Goal: Task Accomplishment & Management: Manage account settings

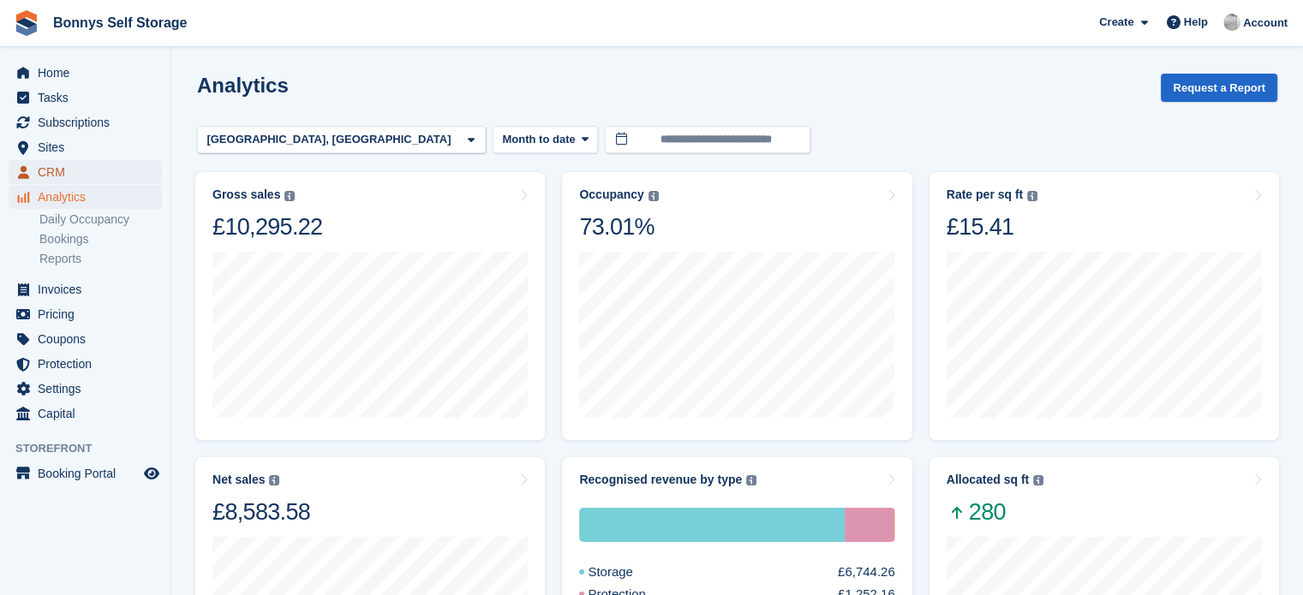
click at [62, 165] on span "CRM" at bounding box center [89, 172] width 103 height 24
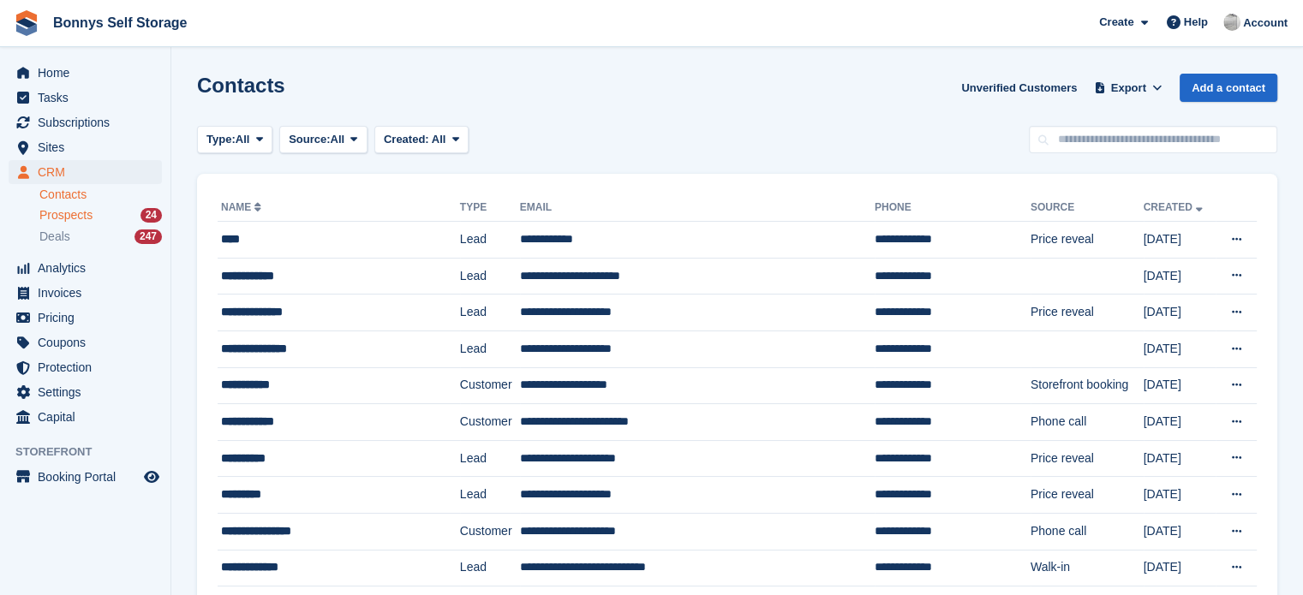
click at [106, 222] on div "Prospects 24" at bounding box center [100, 215] width 122 height 16
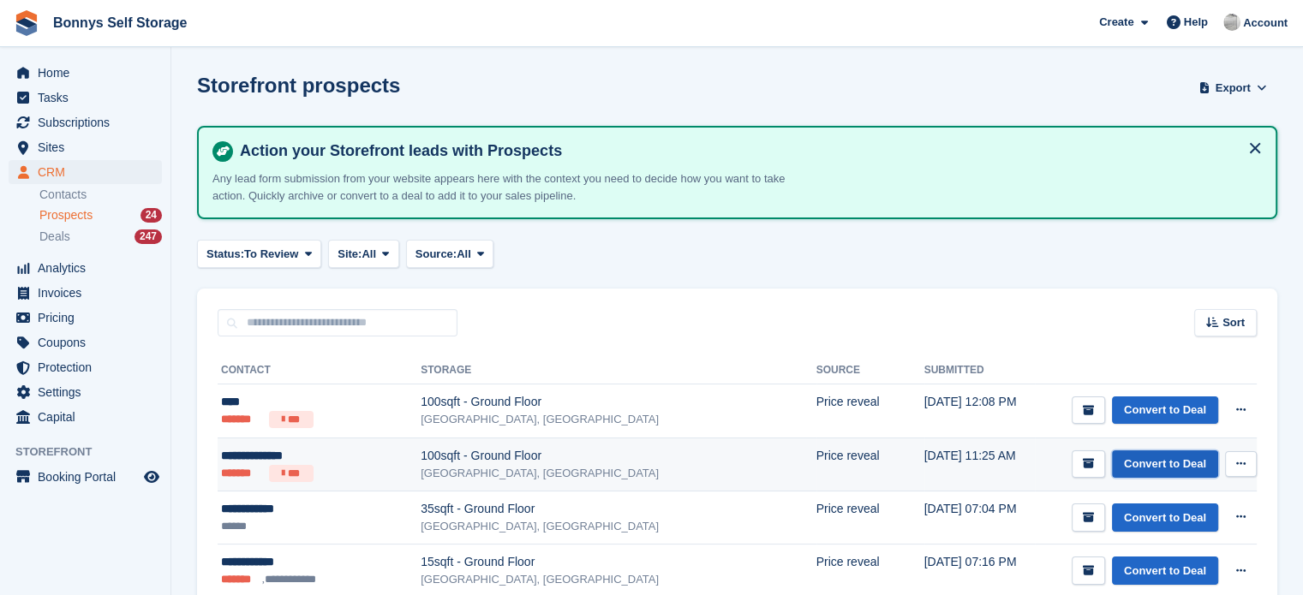
click at [1174, 455] on link "Convert to Deal" at bounding box center [1165, 465] width 106 height 28
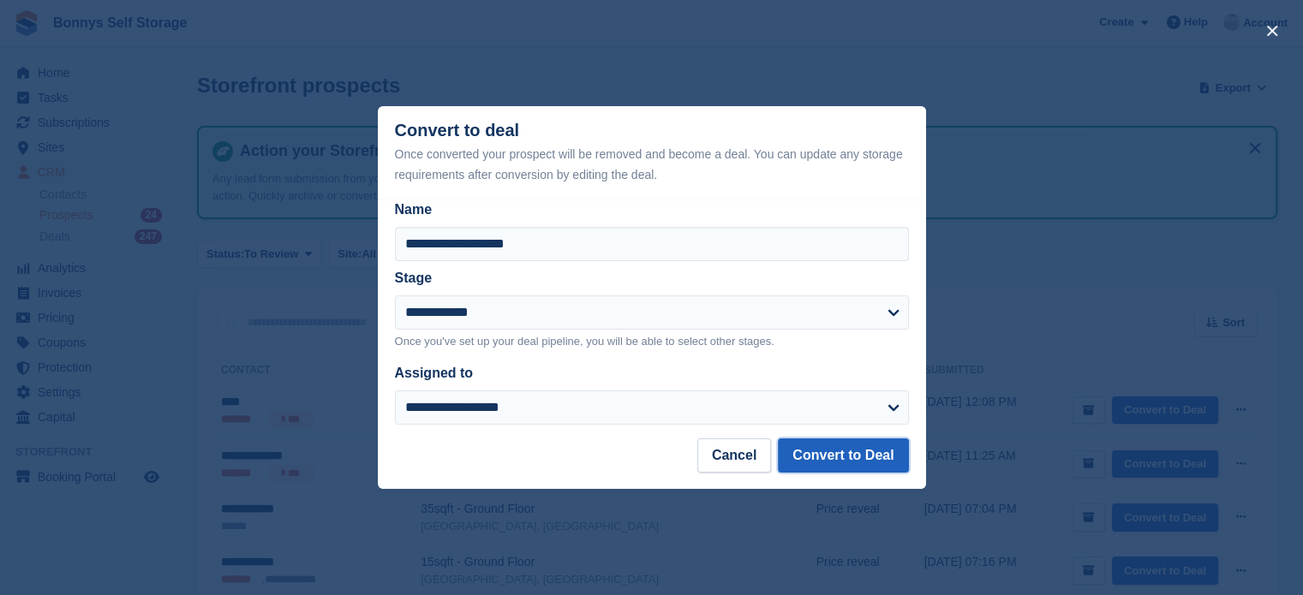
click at [802, 459] on button "Convert to Deal" at bounding box center [843, 456] width 130 height 34
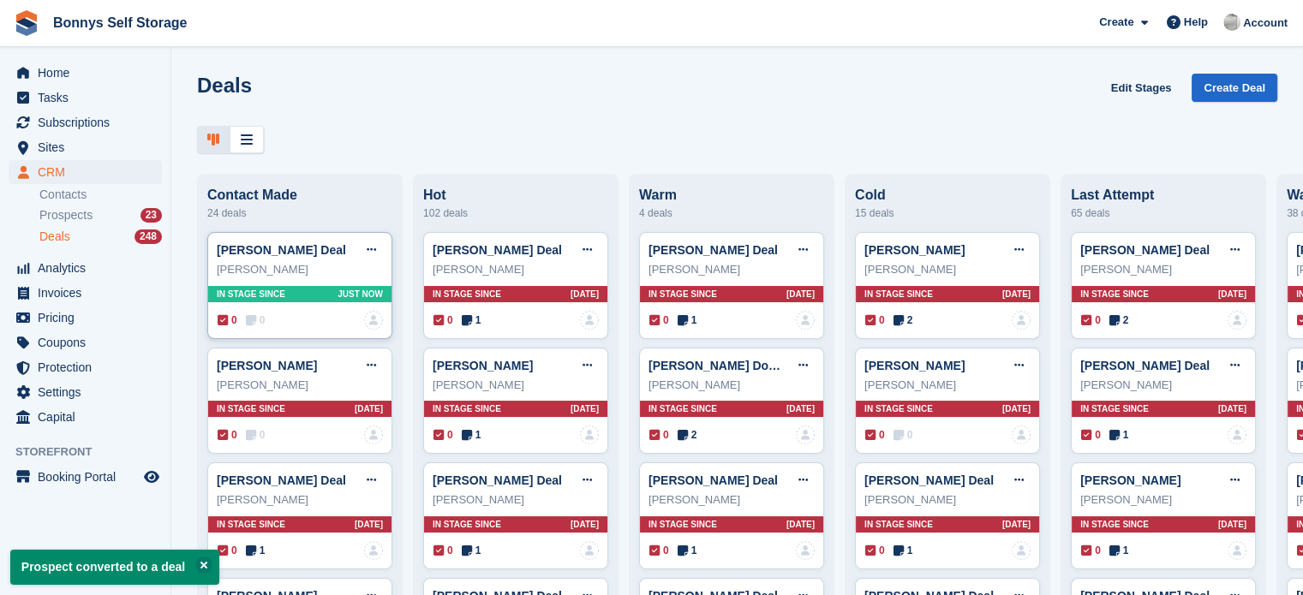
click at [253, 314] on div "Clare Mowforth Deal Edit deal Mark as won Mark as lost Delete deal Clare Mowfor…" at bounding box center [299, 285] width 185 height 107
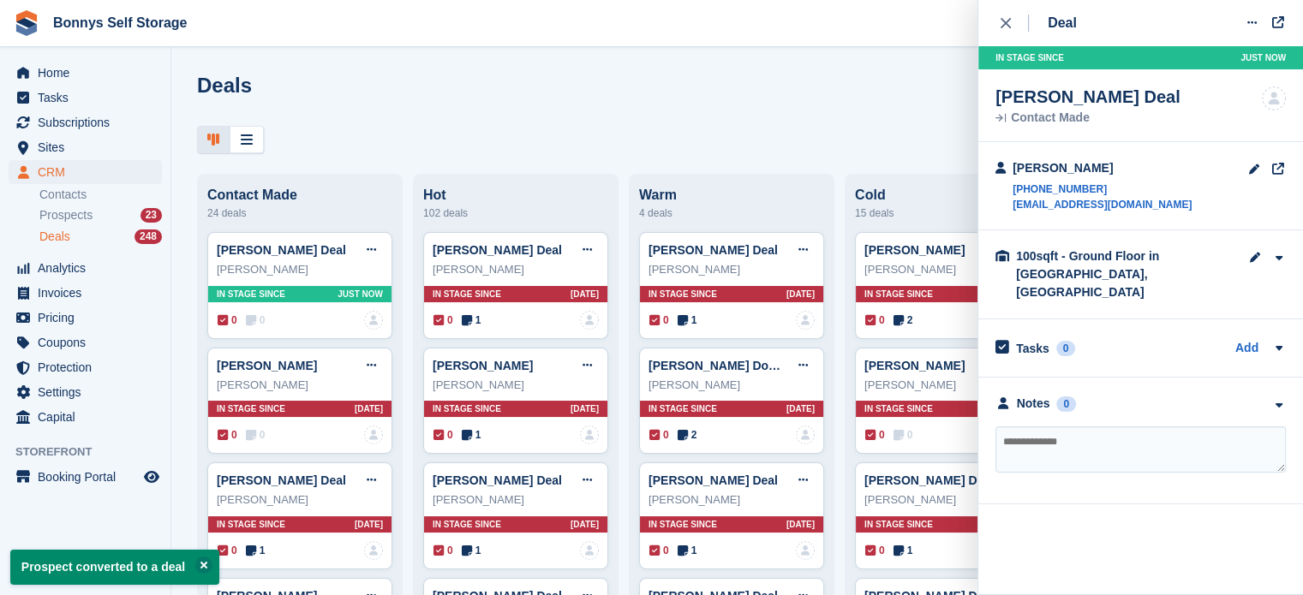
click at [1132, 433] on textarea at bounding box center [1140, 450] width 290 height 46
type textarea "**********"
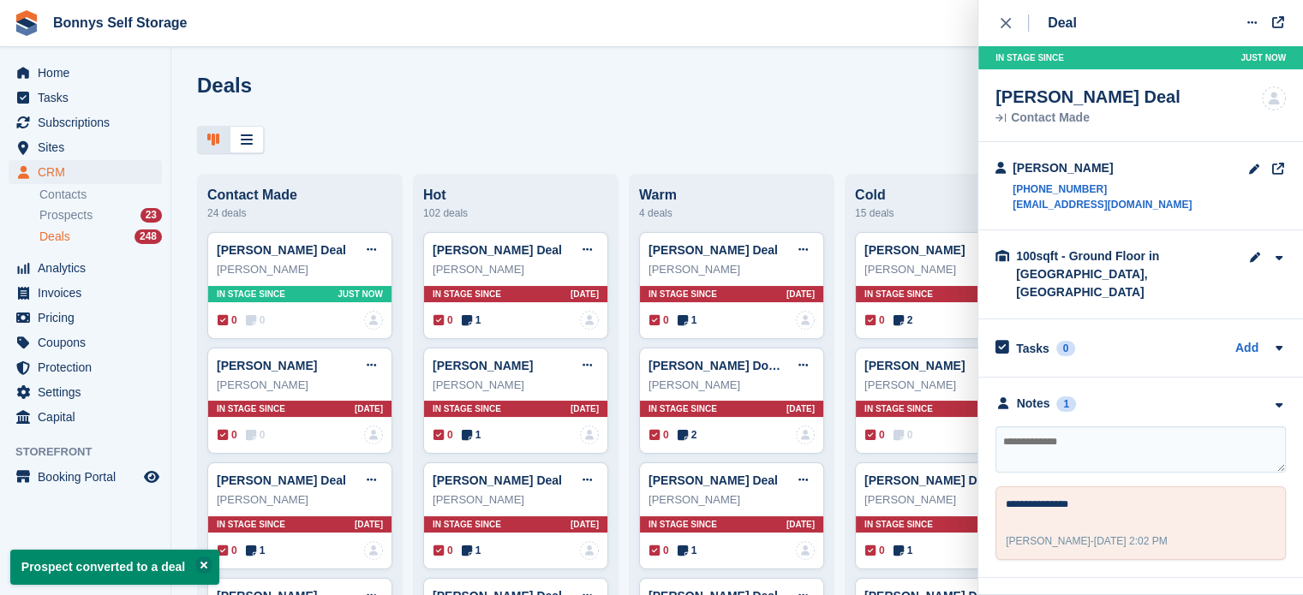
click at [496, 56] on div "Deals Edit Stages Create Deal Contact Made 24 deals Clare Mowforth Deal Edit de…" at bounding box center [737, 297] width 1132 height 595
click at [55, 215] on span "Prospects" at bounding box center [65, 215] width 53 height 16
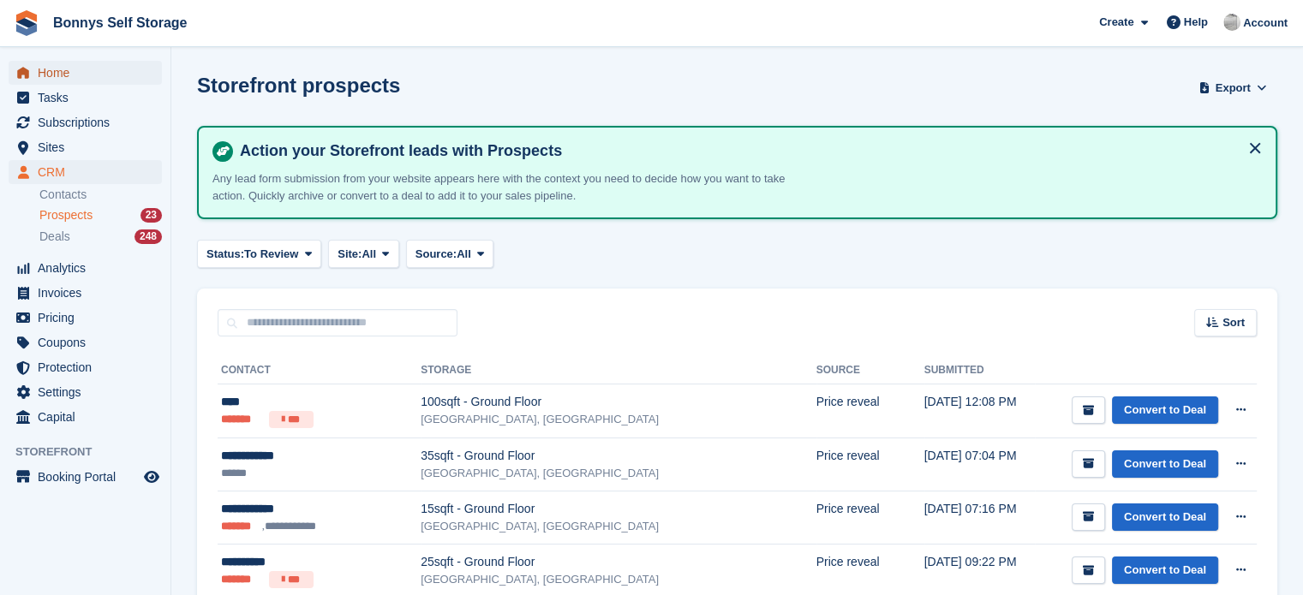
click at [73, 80] on span "Home" at bounding box center [89, 73] width 103 height 24
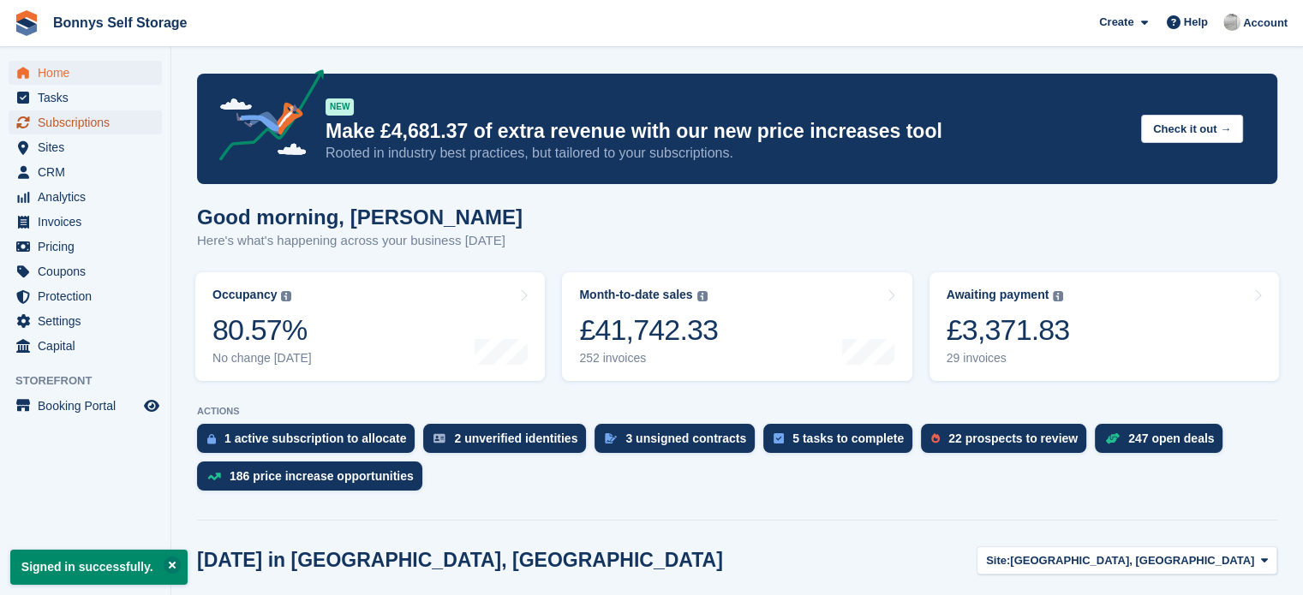
click at [84, 122] on span "Subscriptions" at bounding box center [89, 123] width 103 height 24
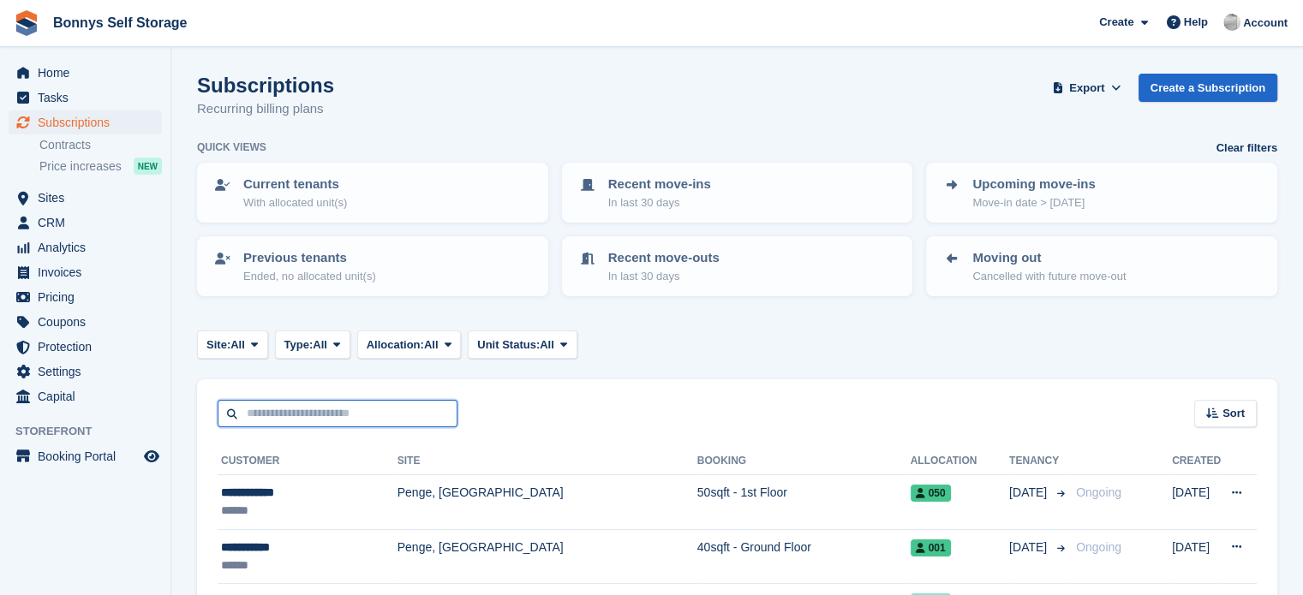
click at [357, 410] on input "text" at bounding box center [338, 414] width 240 height 28
type input "**********"
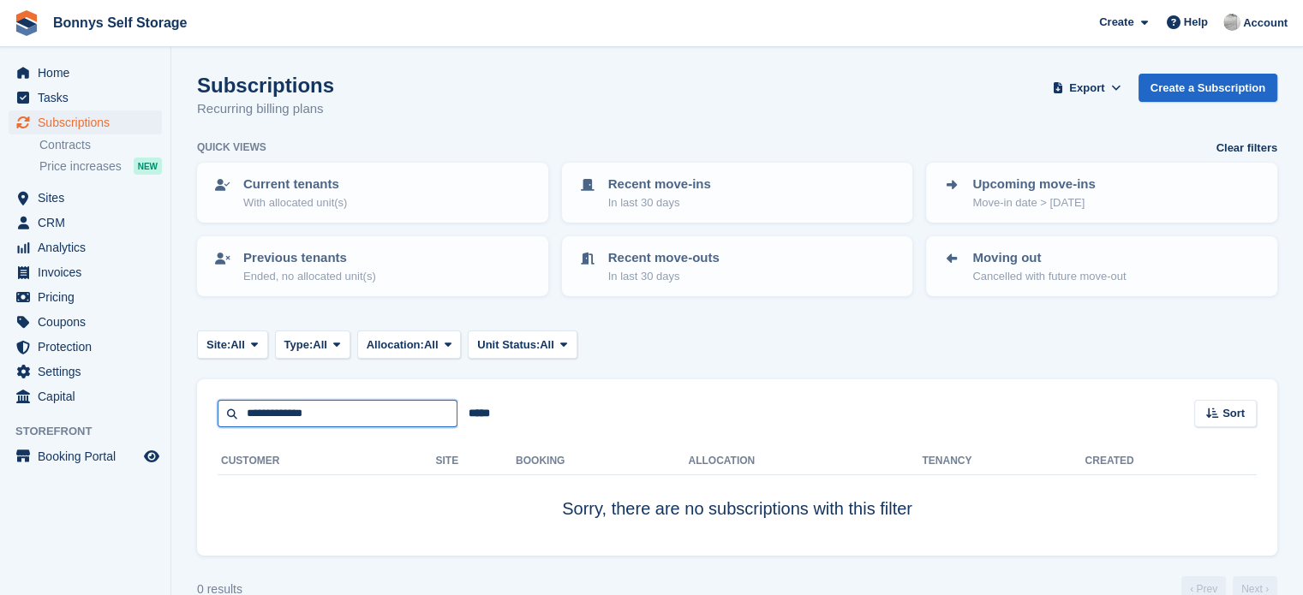
click at [357, 410] on input "**********" at bounding box center [338, 414] width 240 height 28
type input "*****"
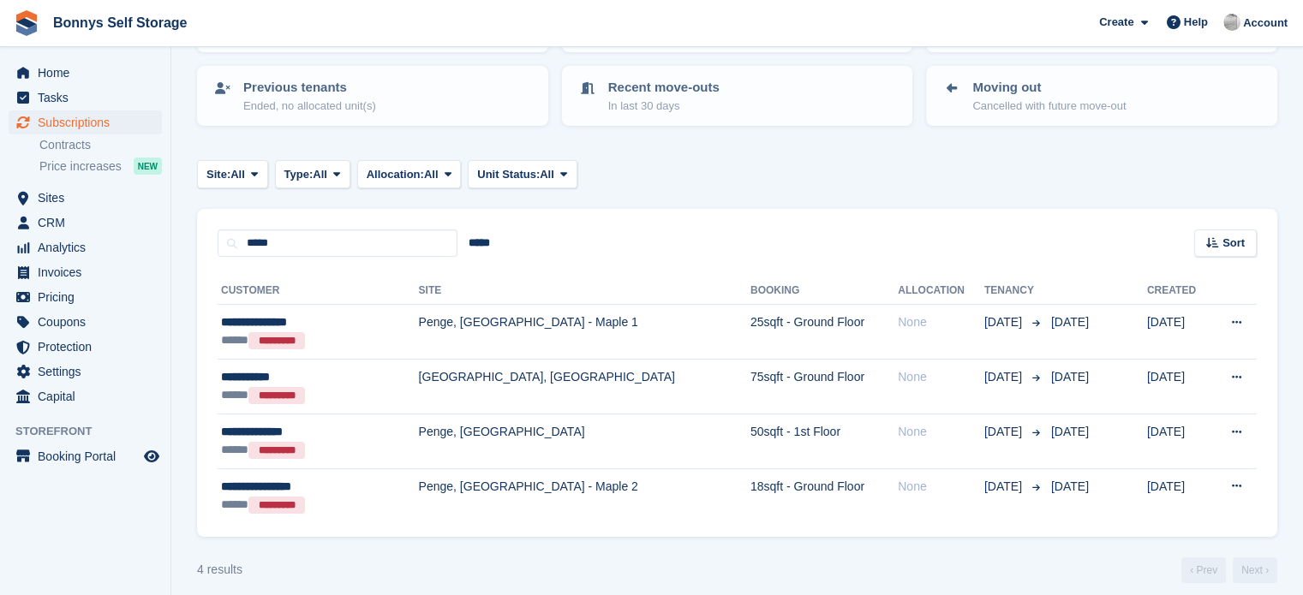
scroll to position [182, 0]
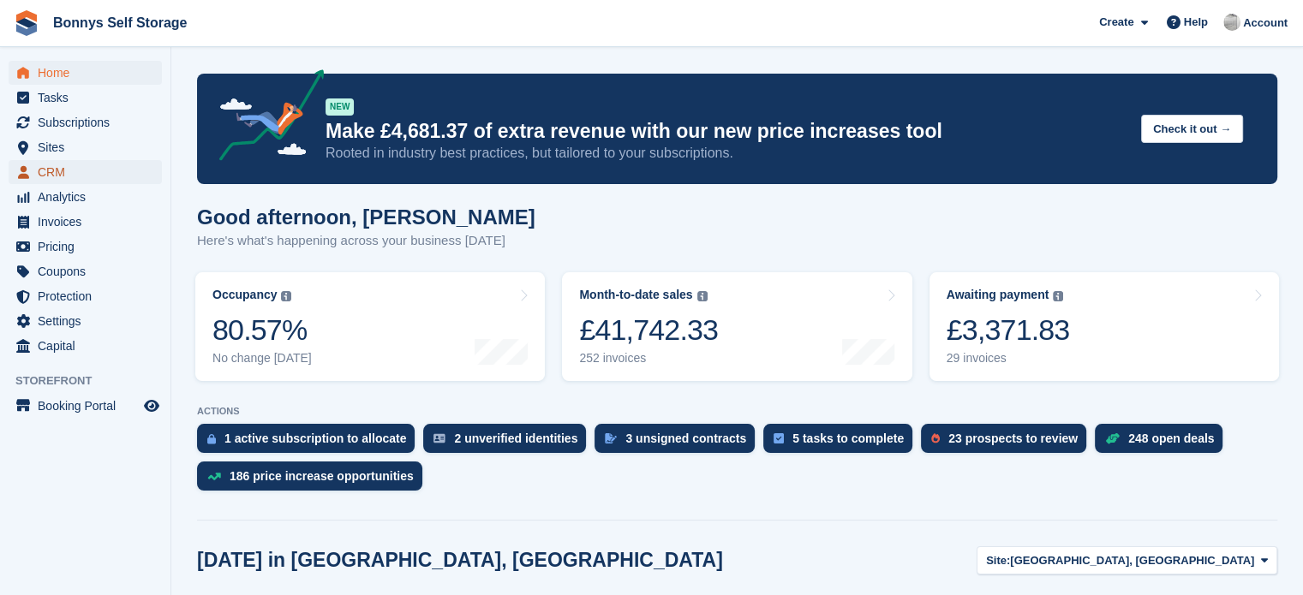
click at [67, 164] on span "CRM" at bounding box center [89, 172] width 103 height 24
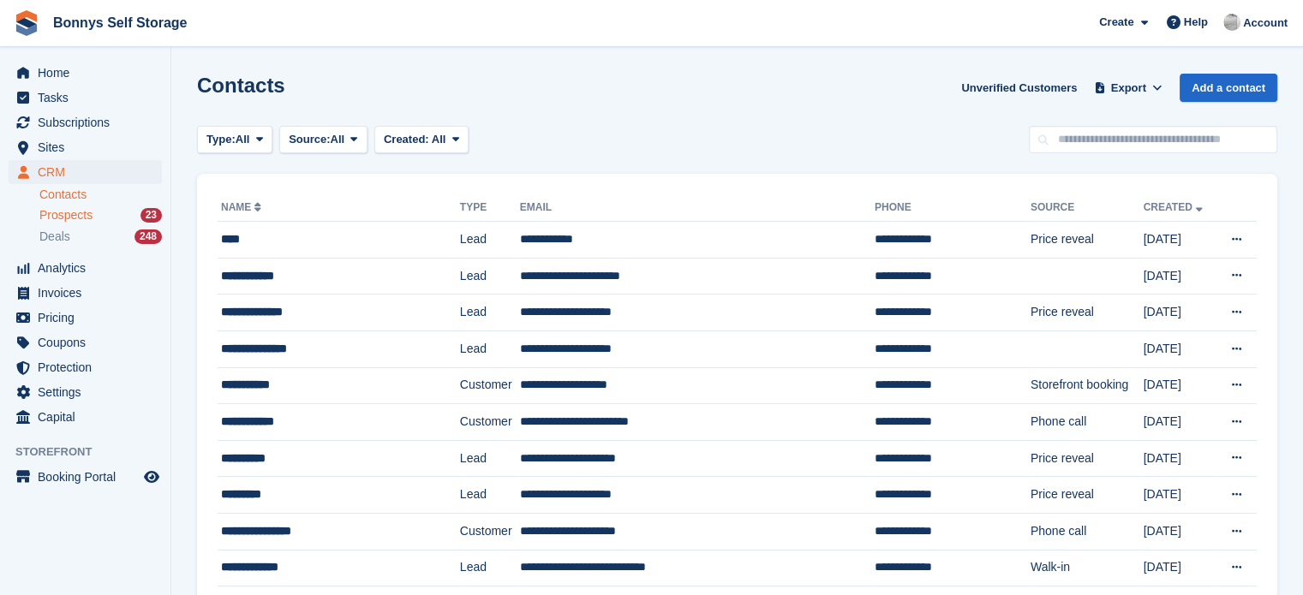
click at [96, 216] on div "Prospects 23" at bounding box center [100, 215] width 122 height 16
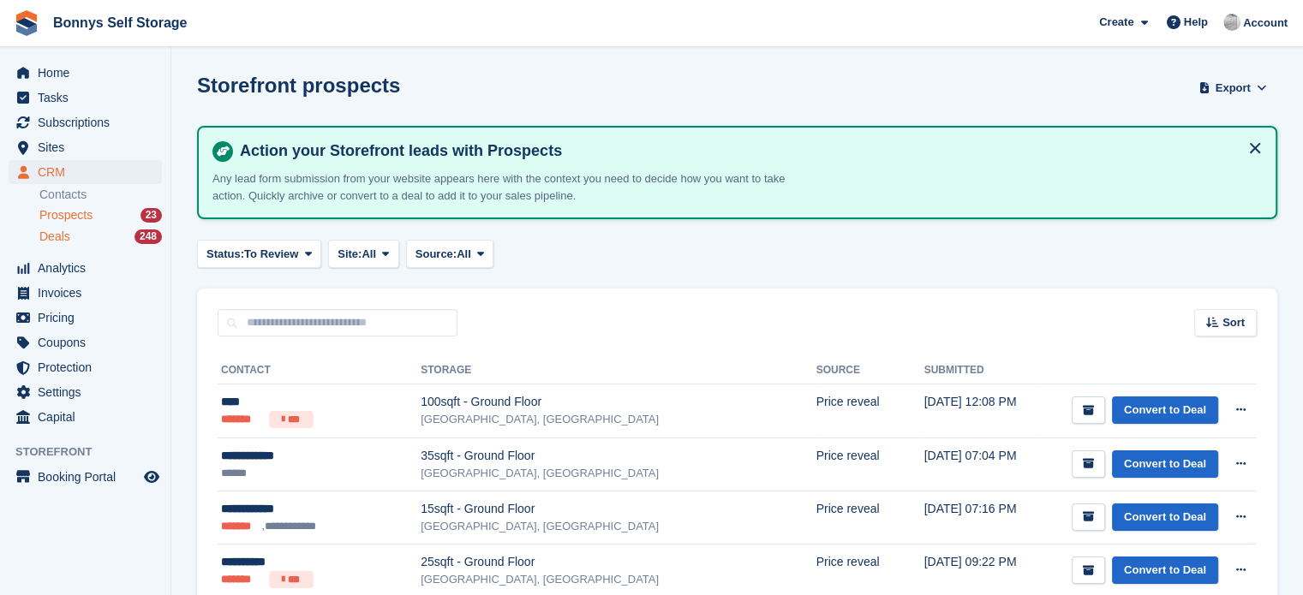
click at [61, 242] on span "Deals" at bounding box center [54, 237] width 31 height 16
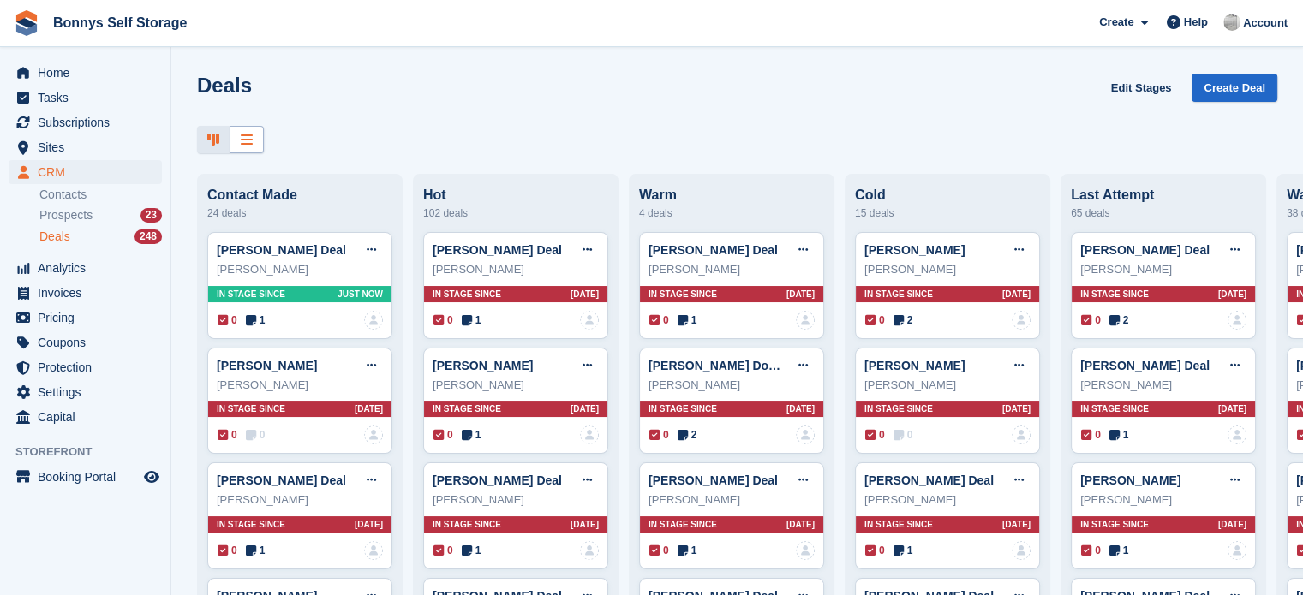
click at [263, 137] on div at bounding box center [247, 140] width 34 height 28
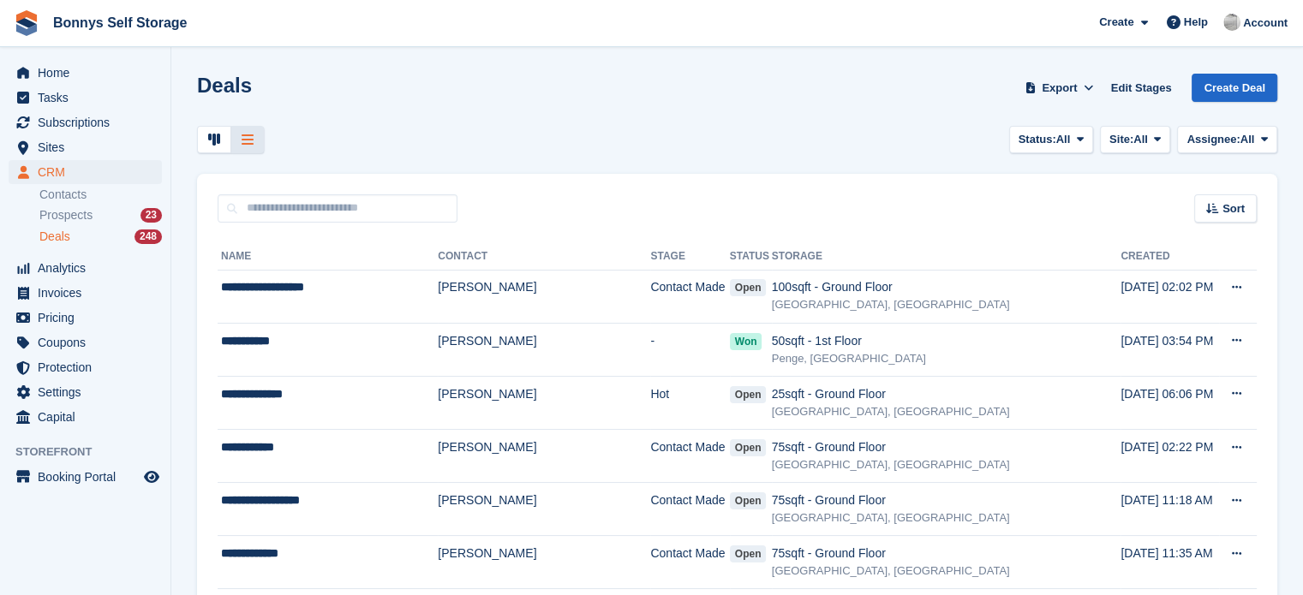
click at [254, 134] on div at bounding box center [247, 140] width 33 height 28
click at [1140, 134] on span "All" at bounding box center [1140, 139] width 15 height 17
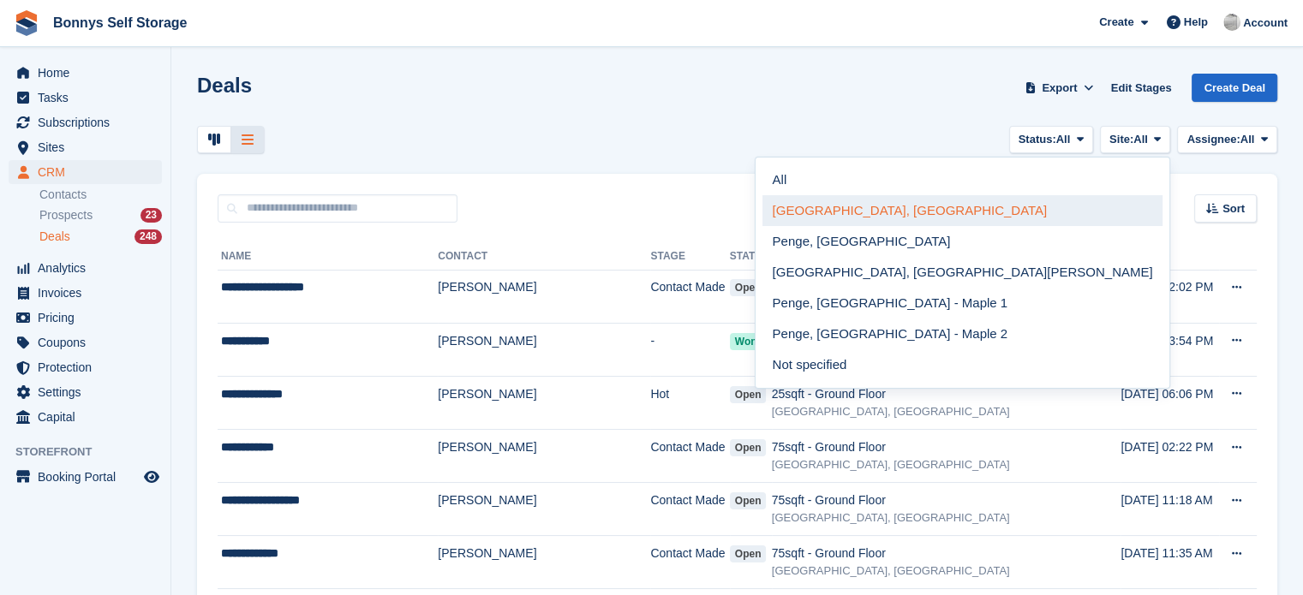
click at [1055, 201] on link "[GEOGRAPHIC_DATA], [GEOGRAPHIC_DATA]" at bounding box center [962, 210] width 401 height 31
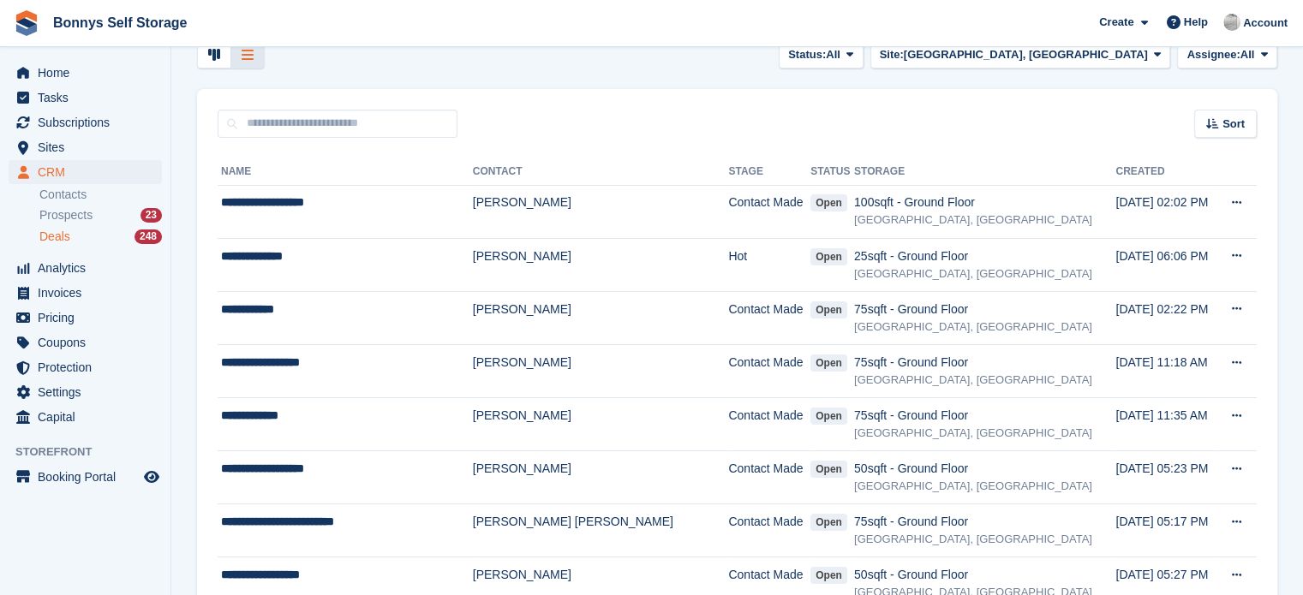
scroll to position [82, 0]
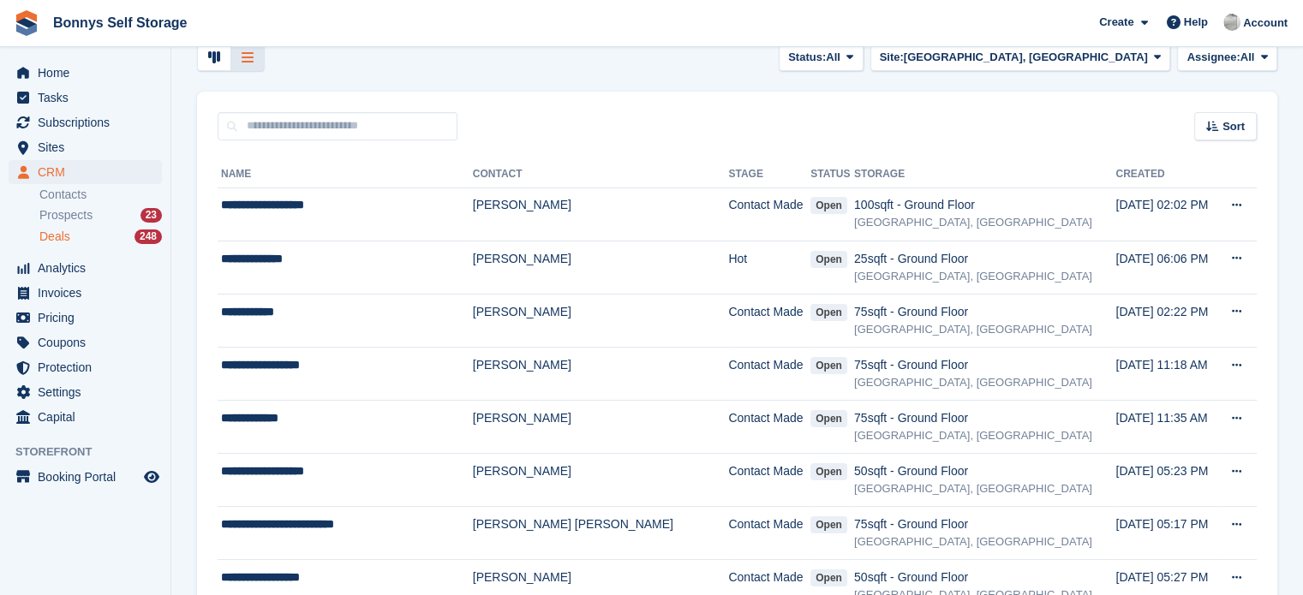
click at [854, 176] on th "Storage" at bounding box center [984, 174] width 261 height 27
click at [883, 181] on th "Storage" at bounding box center [984, 174] width 261 height 27
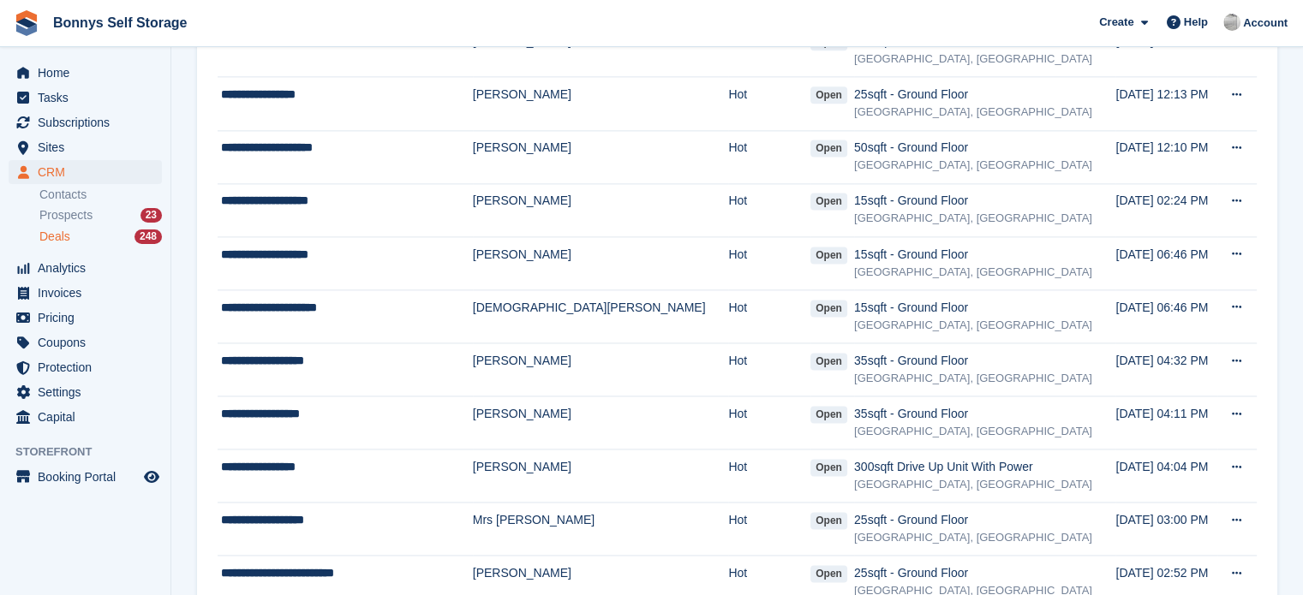
scroll to position [2411, 0]
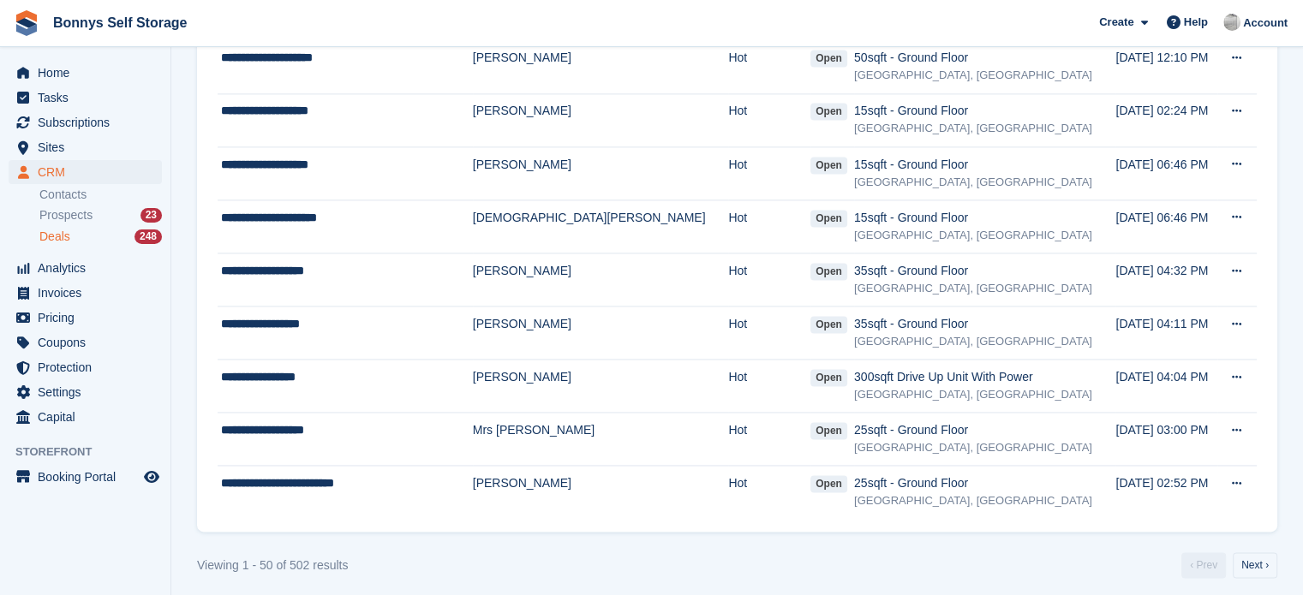
click at [1247, 565] on link "Next ›" at bounding box center [1255, 566] width 45 height 26
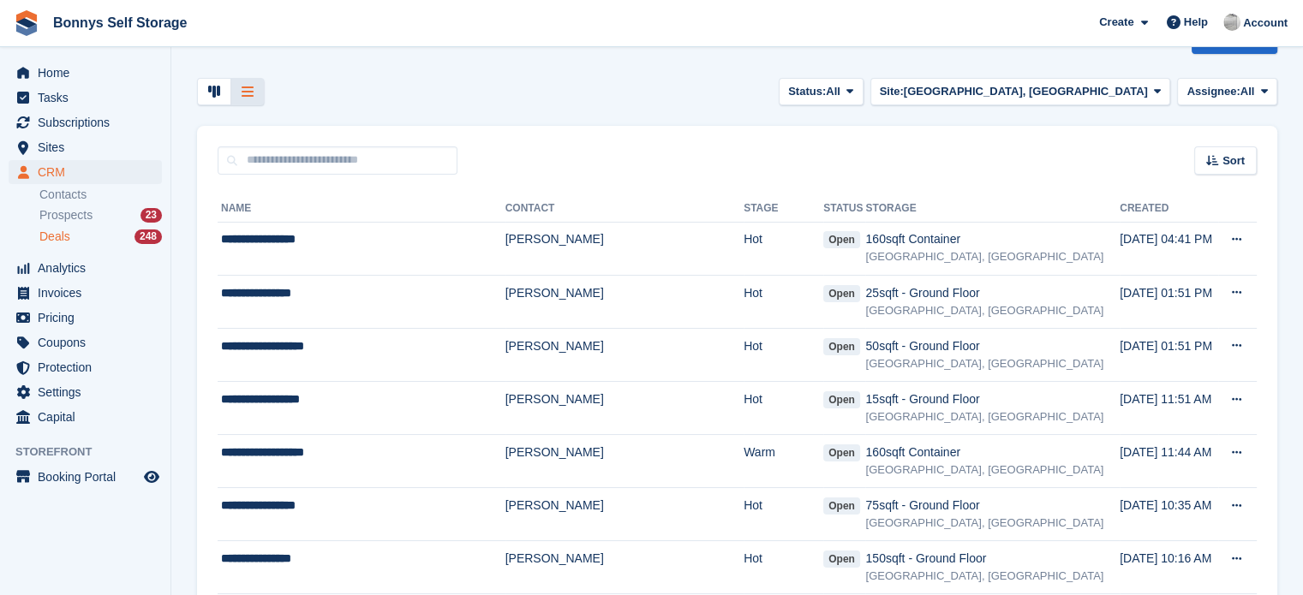
scroll to position [50, 0]
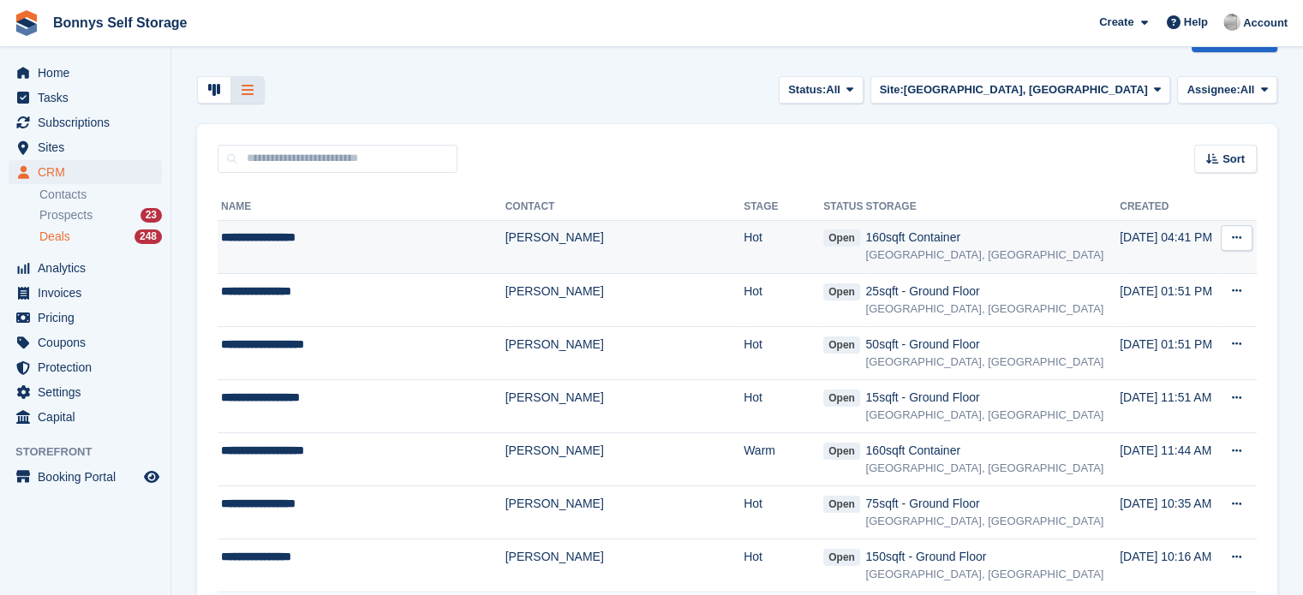
click at [911, 262] on div "[GEOGRAPHIC_DATA], [GEOGRAPHIC_DATA]" at bounding box center [992, 255] width 254 height 17
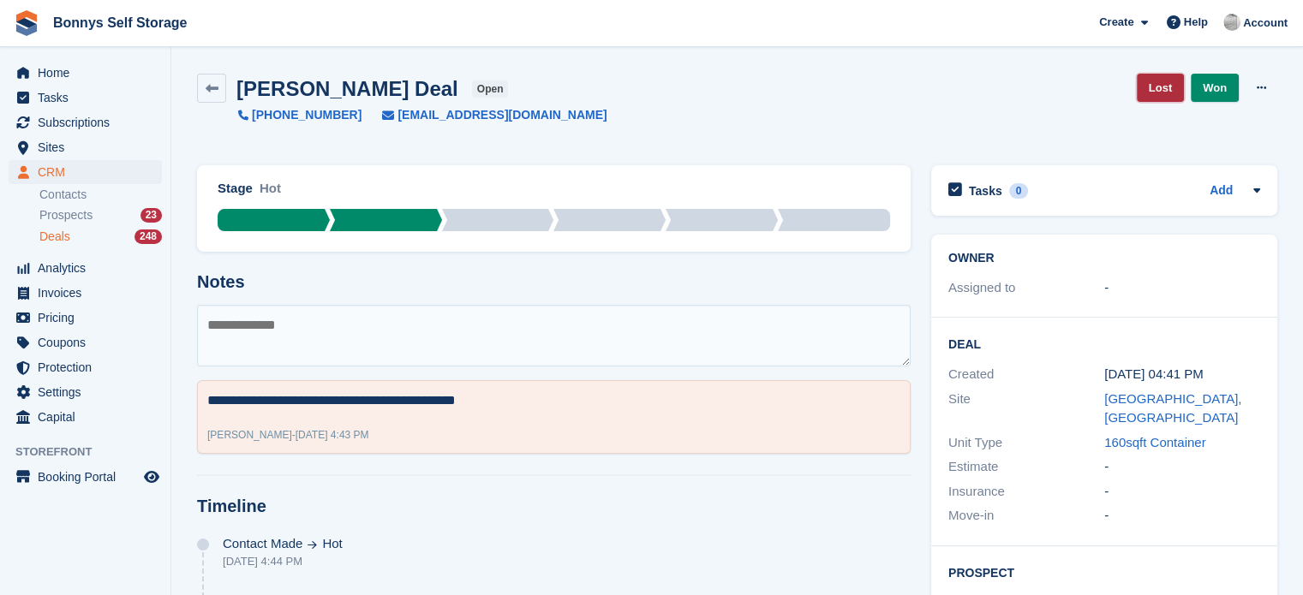
click at [1166, 90] on link "Lost" at bounding box center [1160, 88] width 47 height 28
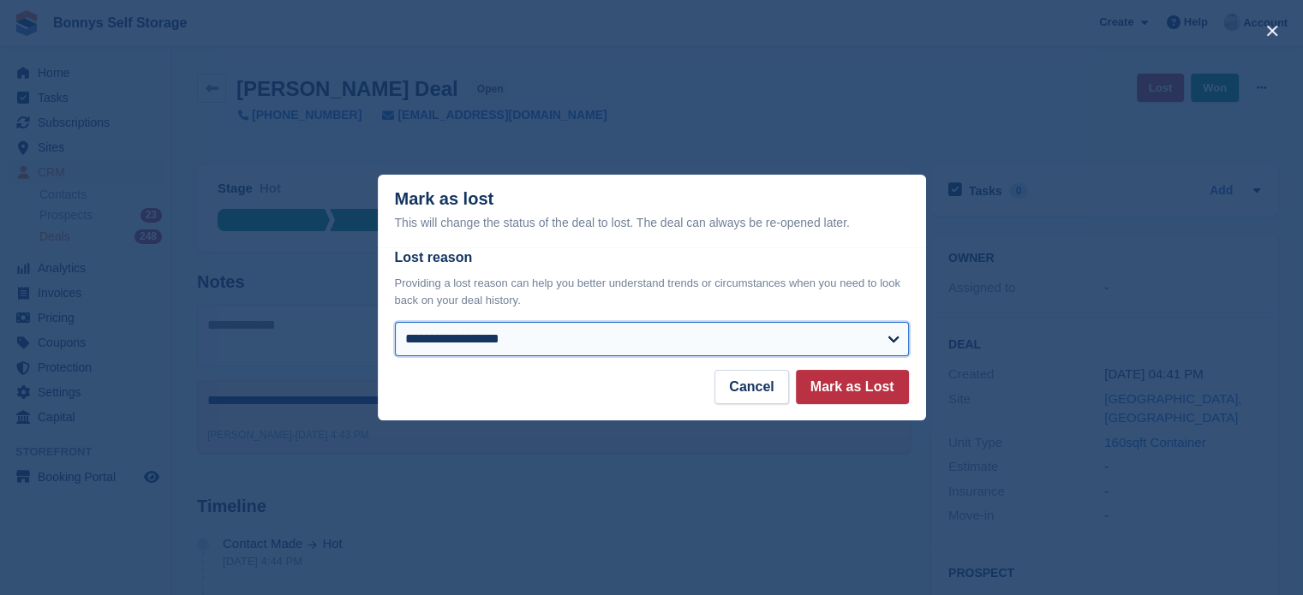
click at [872, 347] on select "**********" at bounding box center [652, 339] width 514 height 34
select select "**********"
click at [395, 323] on select "**********" at bounding box center [652, 339] width 514 height 34
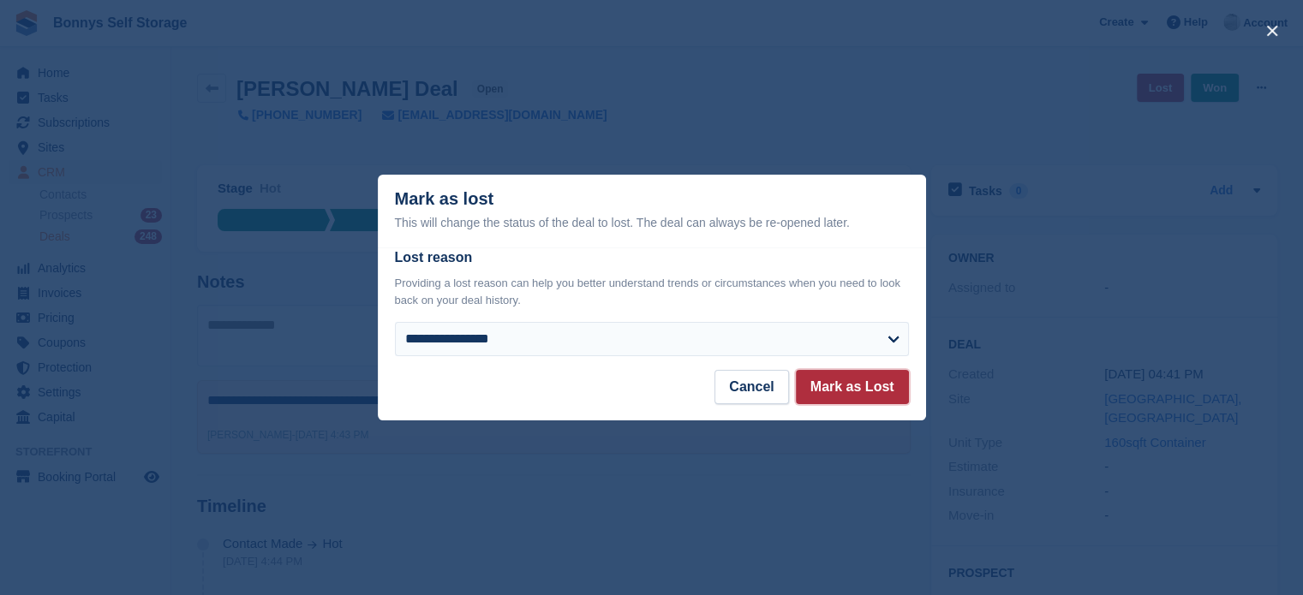
click at [836, 399] on button "Mark as Lost" at bounding box center [852, 387] width 113 height 34
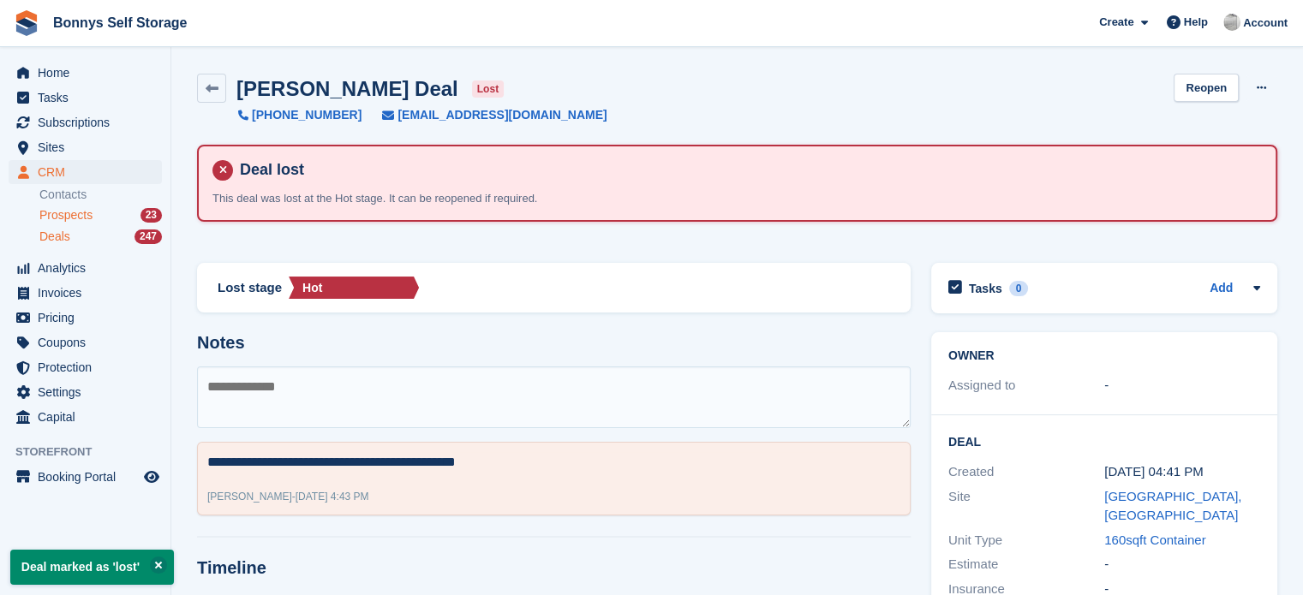
click at [123, 218] on div "Prospects 23" at bounding box center [100, 215] width 122 height 16
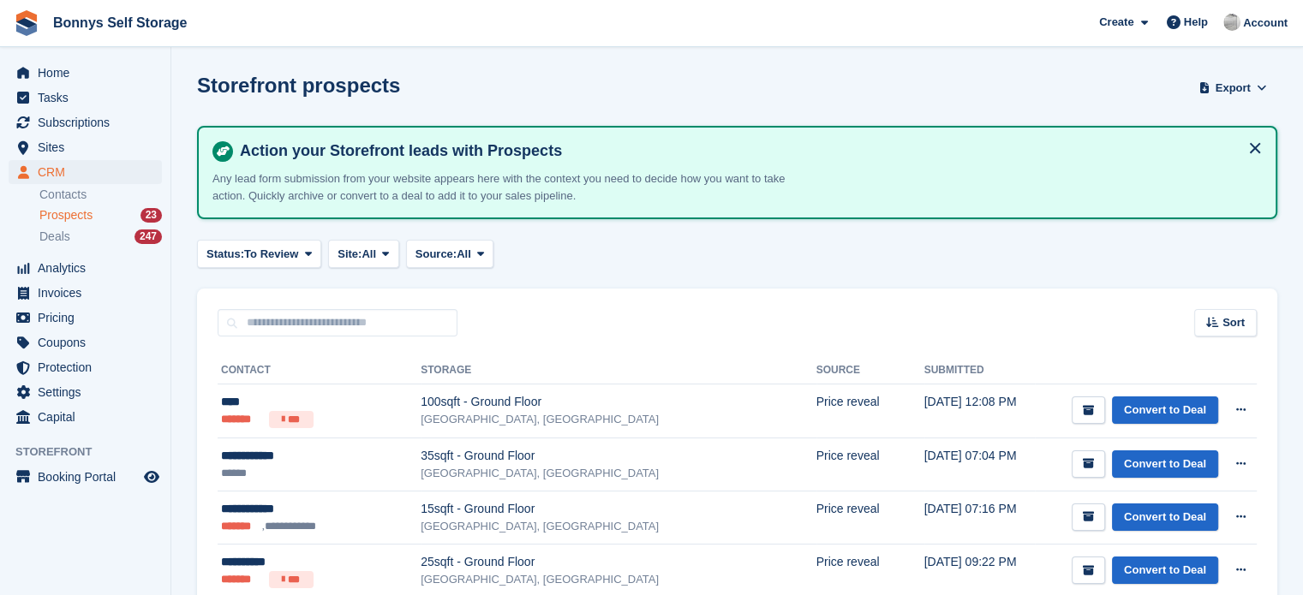
click at [421, 363] on th "Storage" at bounding box center [618, 370] width 395 height 27
click at [69, 71] on span "Home" at bounding box center [89, 73] width 103 height 24
